Goal: Check status: Check status

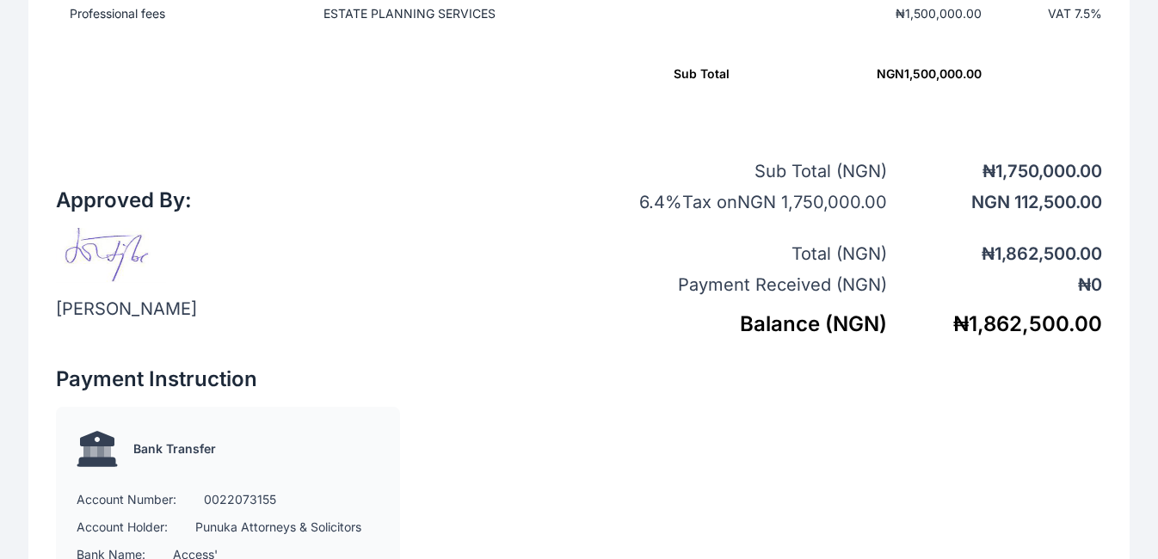
scroll to position [1086, 0]
